Goal: Information Seeking & Learning: Find specific fact

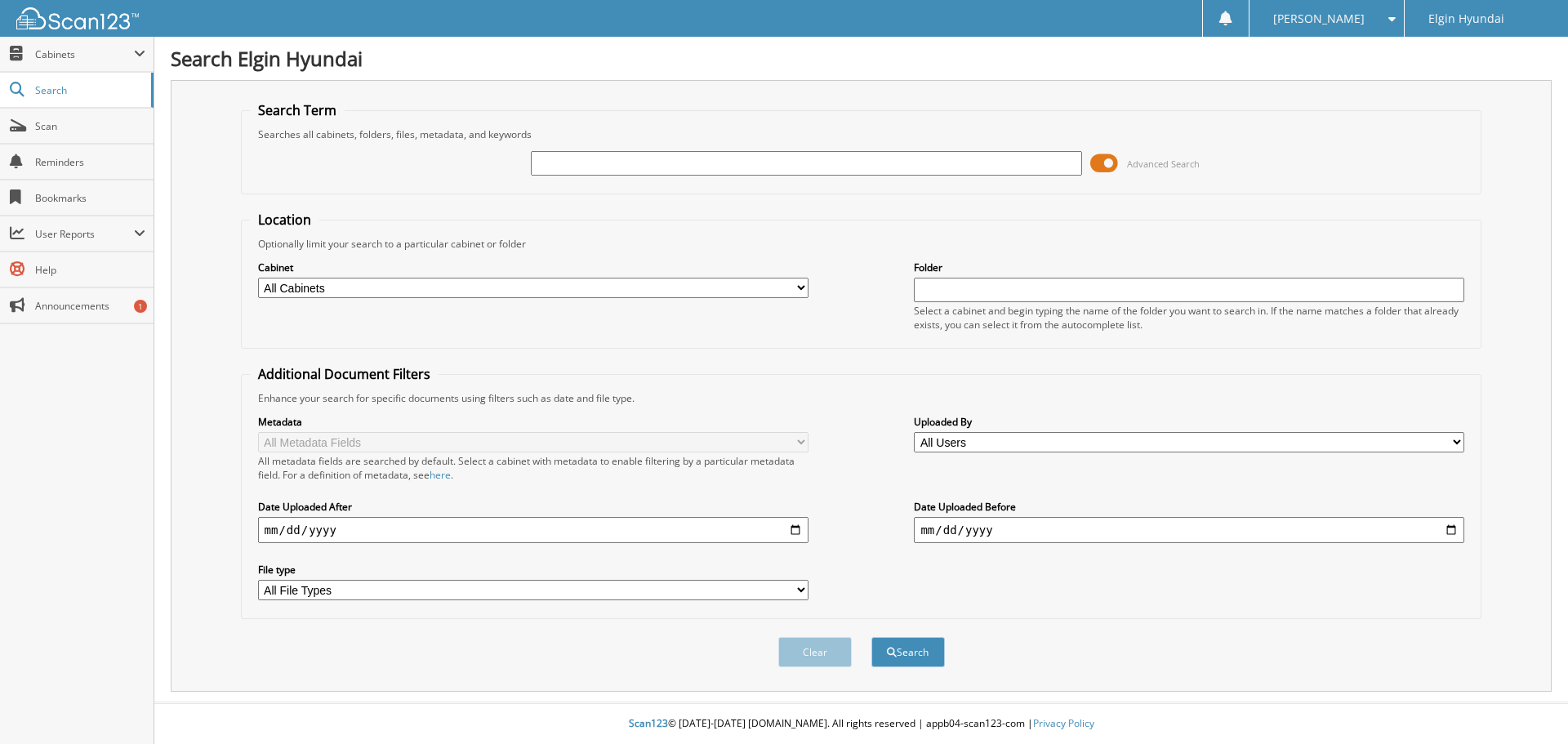
click at [585, 164] on input "text" at bounding box center [805, 163] width 550 height 24
paste input "FH23436"
click at [548, 159] on input "FH23436" at bounding box center [805, 163] width 550 height 24
type input "H23436"
click at [872, 637] on button "Search" at bounding box center [908, 652] width 73 height 30
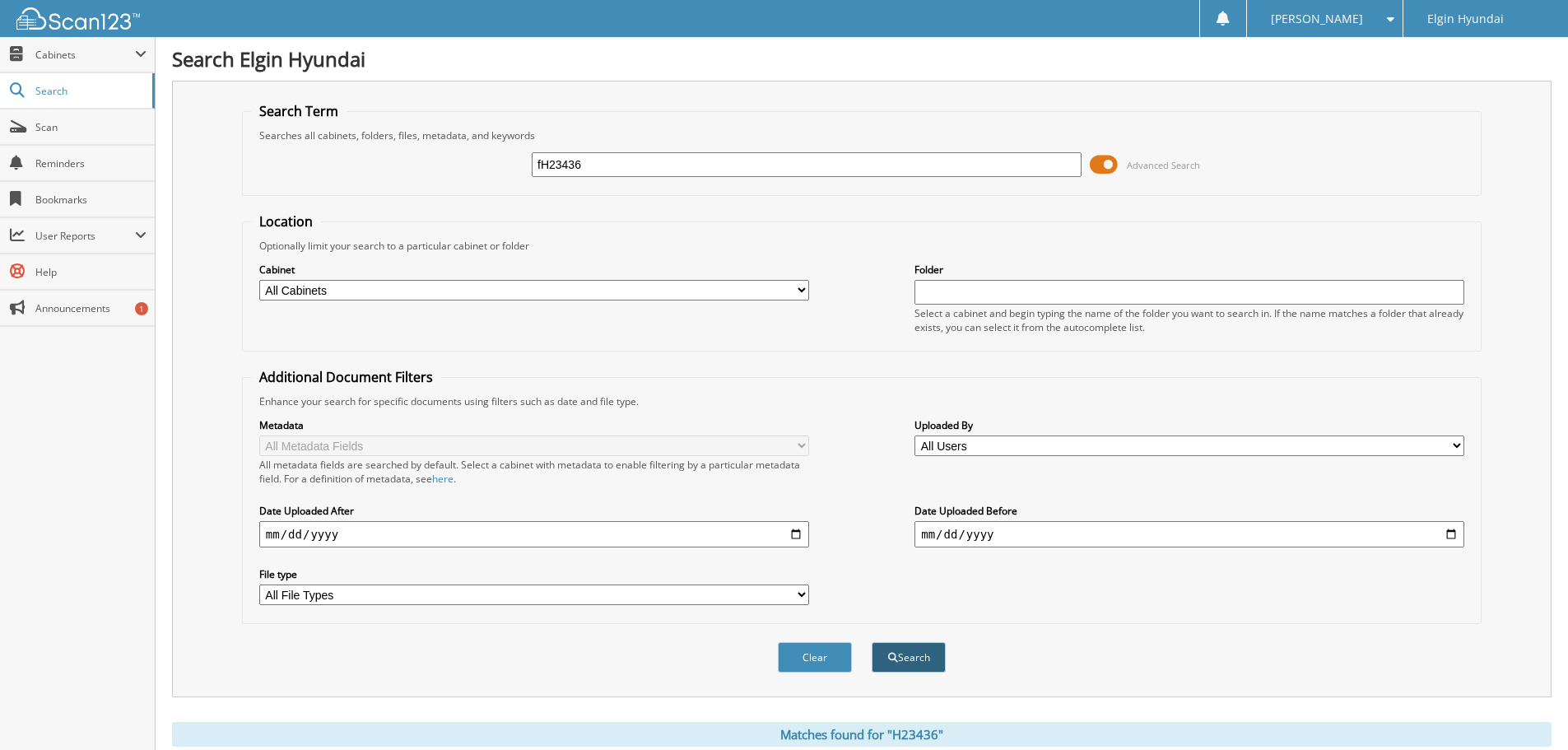
type input "fH23436"
click at [895, 649] on button "Search" at bounding box center [908, 657] width 74 height 31
drag, startPoint x: 697, startPoint y: 174, endPoint x: 589, endPoint y: 211, distance: 114.2
click at [389, 185] on div "fH23436 Advanced Search" at bounding box center [861, 164] width 1221 height 44
paste input "KM8R7DGE3SU940974"
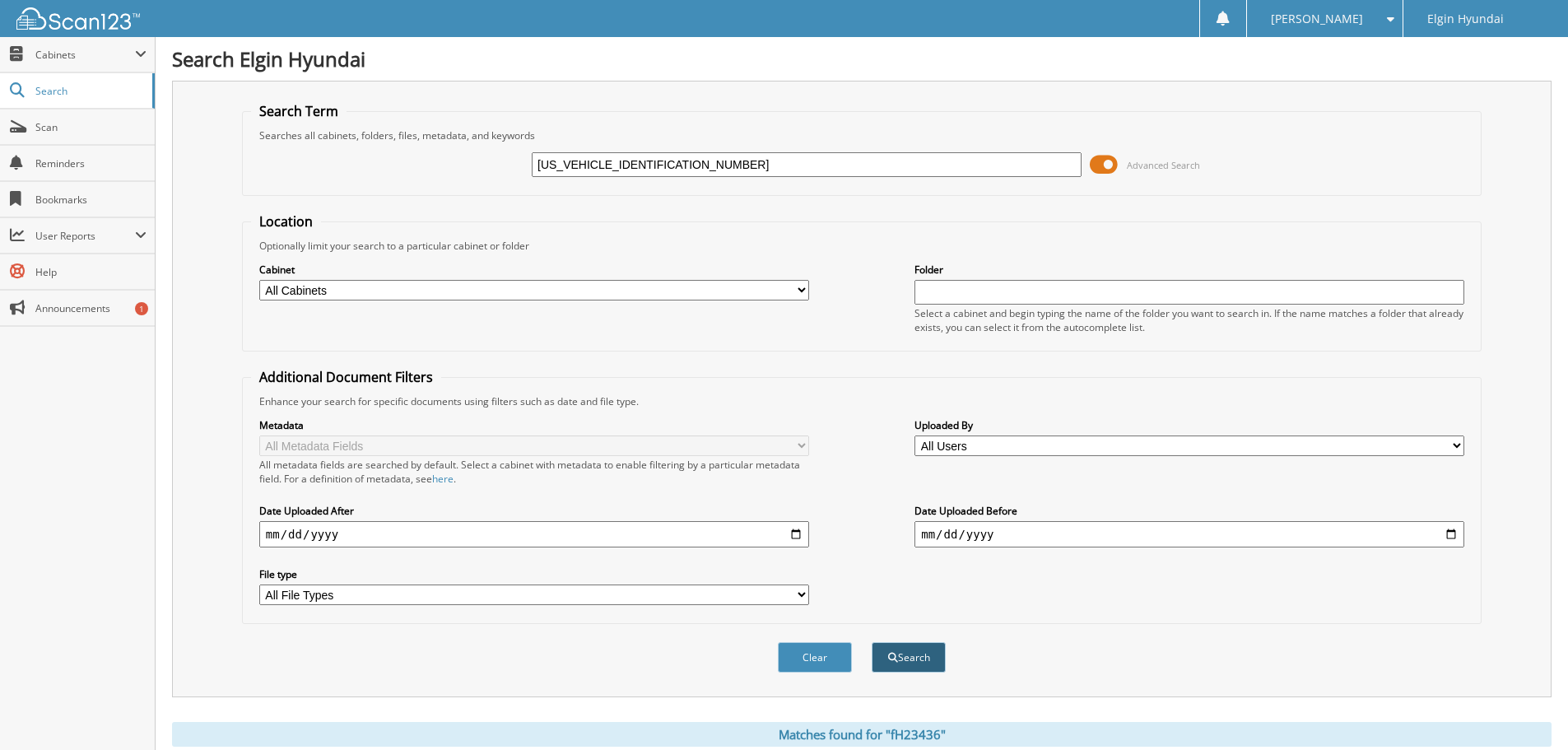
type input "[US_VEHICLE_IDENTIFICATION_NUMBER]"
click at [889, 659] on span "submit" at bounding box center [893, 657] width 10 height 10
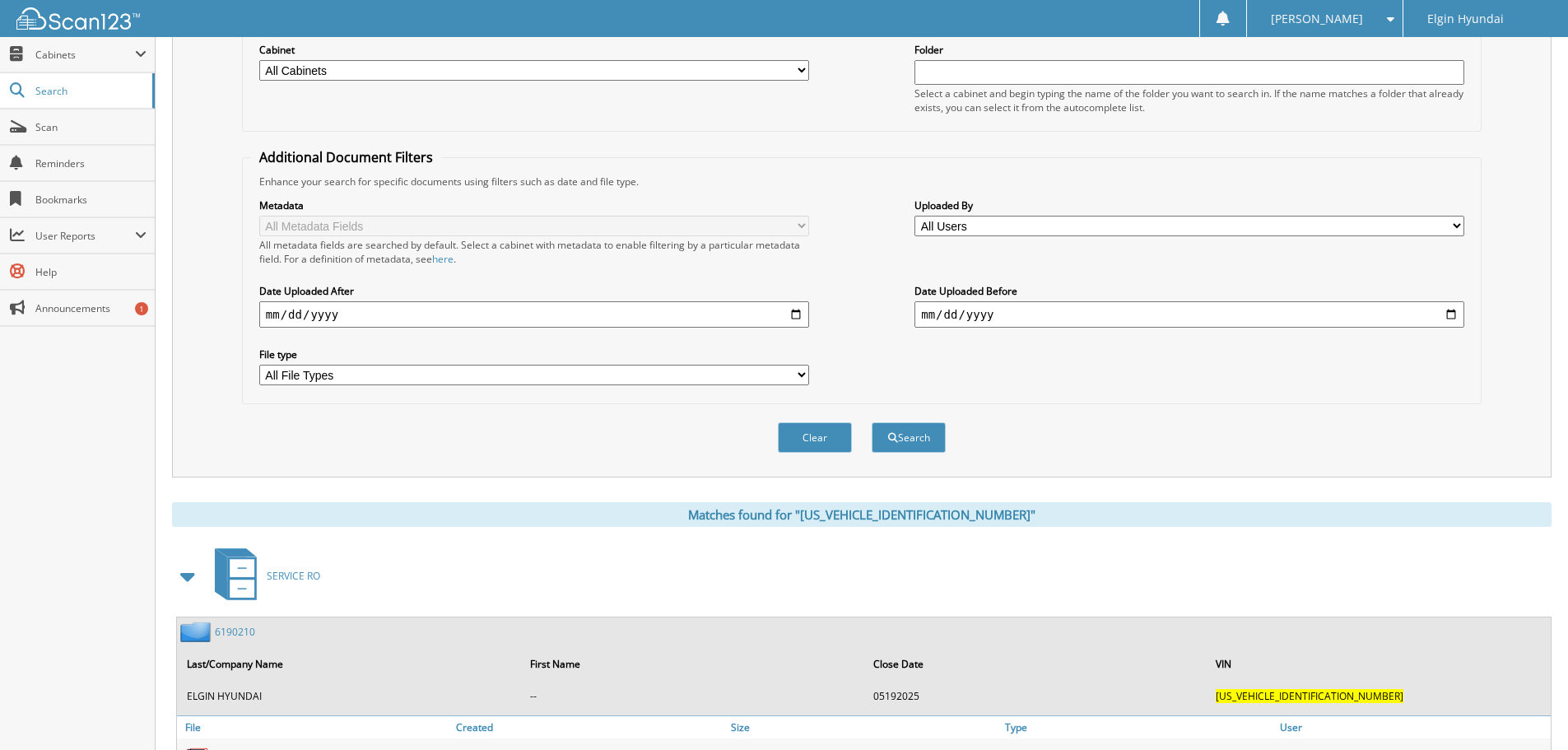
scroll to position [337, 0]
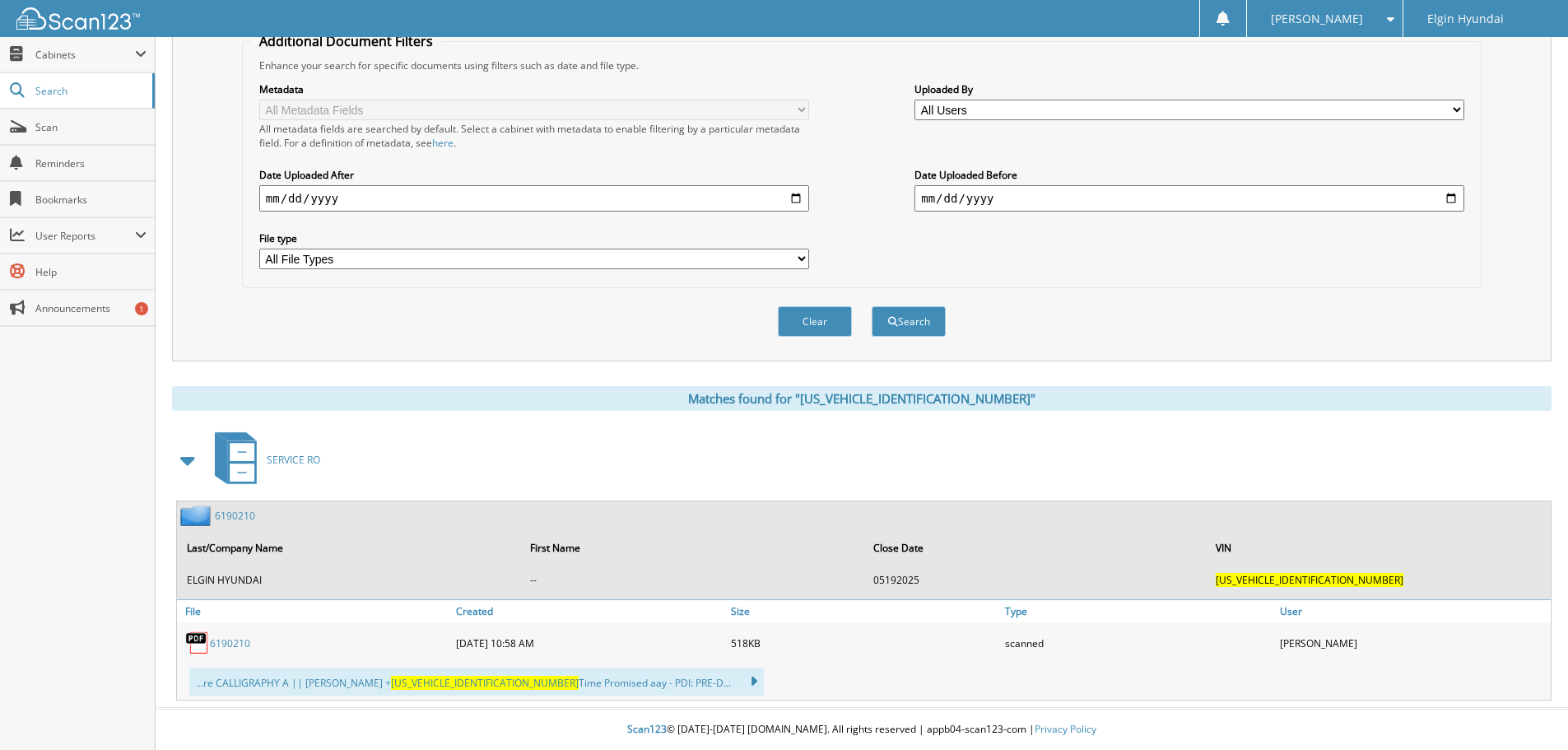
click at [232, 647] on link "6190210" at bounding box center [230, 644] width 41 height 14
click at [228, 644] on link "6190210" at bounding box center [230, 644] width 41 height 14
